Goal: Book appointment/travel/reservation

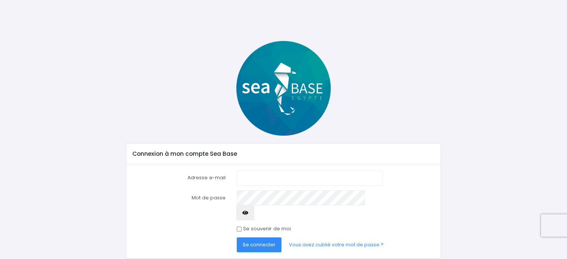
click at [263, 173] on input "Adresse e-mail" at bounding box center [309, 177] width 145 height 15
type input "[EMAIL_ADDRESS][DOMAIN_NAME]"
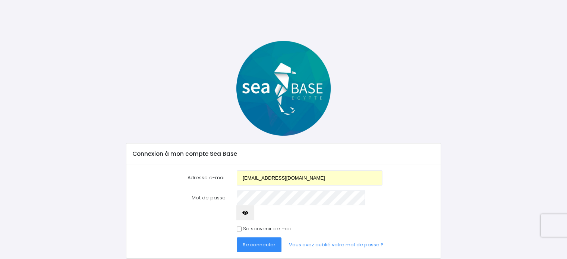
click at [259, 237] on button "Se connecter" at bounding box center [259, 244] width 45 height 15
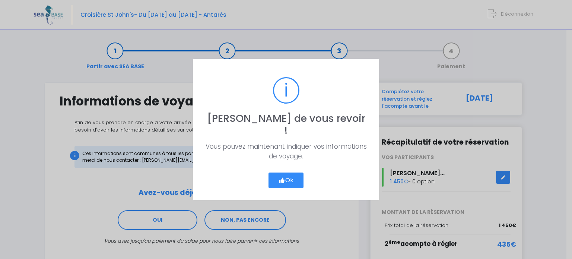
click at [290, 175] on button "Ok" at bounding box center [286, 180] width 35 height 16
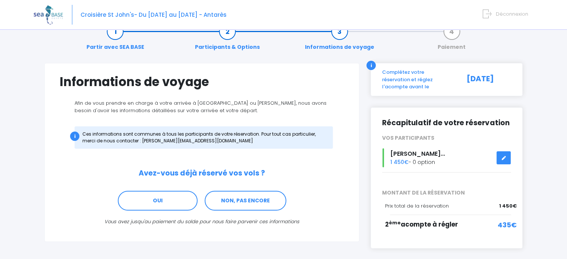
scroll to position [21, 0]
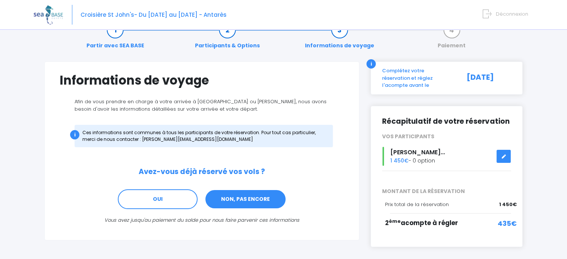
click at [256, 199] on link "NON, PAS ENCORE" at bounding box center [246, 199] width 82 height 20
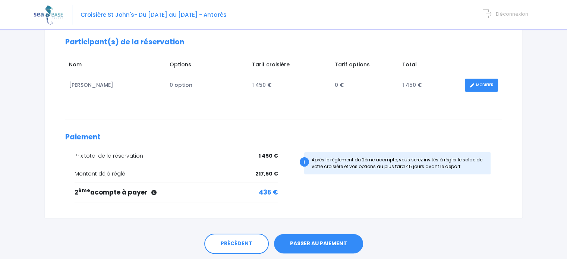
scroll to position [109, 0]
click at [335, 246] on link "PASSER AU PAIEMENT" at bounding box center [318, 243] width 89 height 19
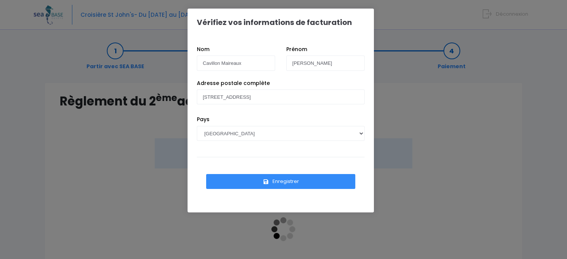
click at [285, 181] on button "Enregistrer" at bounding box center [280, 181] width 149 height 15
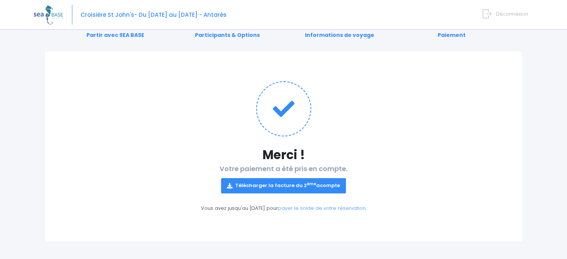
scroll to position [32, 0]
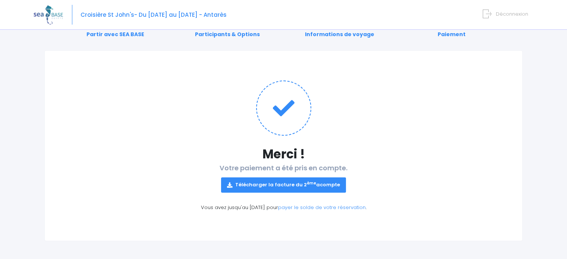
click at [513, 14] on span "Déconnexion" at bounding box center [511, 13] width 32 height 7
